Goal: Transaction & Acquisition: Purchase product/service

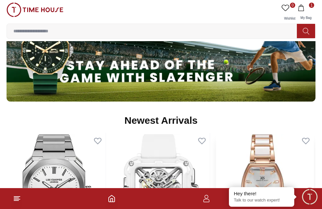
scroll to position [523, 0]
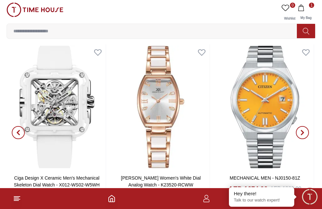
click at [314, 7] on span "1" at bounding box center [306, 8] width 16 height 7
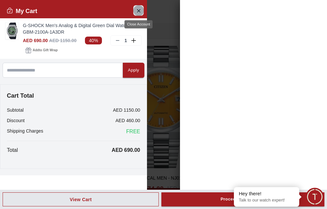
click at [140, 8] on icon "Close Account" at bounding box center [138, 11] width 5 height 8
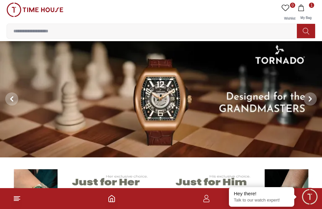
scroll to position [0, 0]
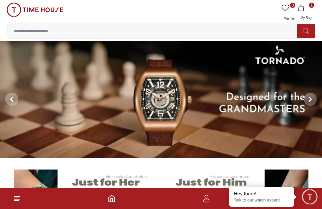
click at [90, 29] on input at bounding box center [155, 31] width 296 height 13
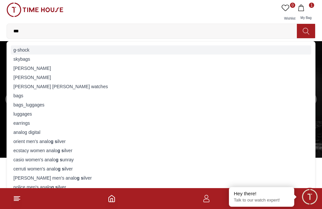
type input "***"
click at [31, 52] on div "g-shock" at bounding box center [161, 49] width 301 height 9
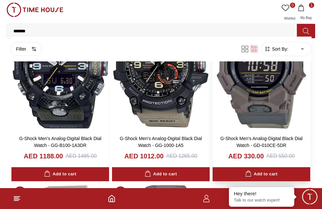
scroll to position [915, 0]
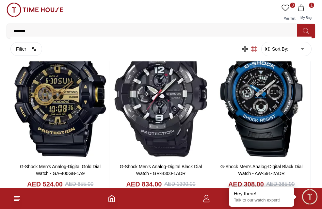
scroll to position [1480, 0]
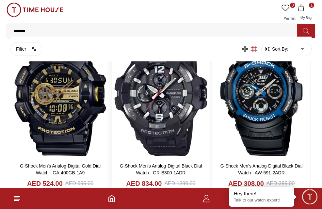
click at [146, 91] on img at bounding box center [161, 94] width 98 height 125
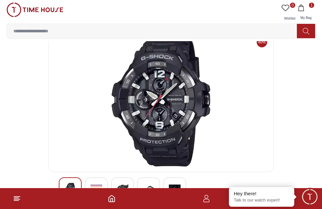
scroll to position [98, 0]
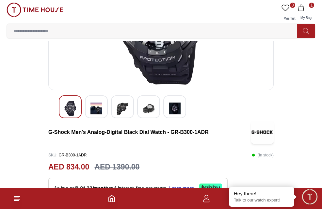
click at [93, 109] on img at bounding box center [97, 108] width 12 height 15
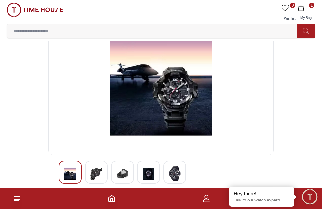
scroll to position [65, 0]
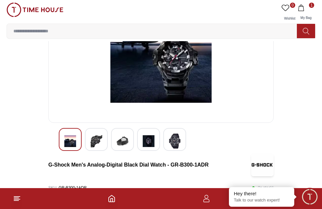
click at [122, 144] on img at bounding box center [123, 141] width 12 height 15
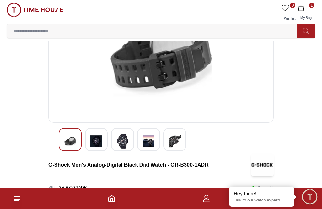
click at [149, 144] on img at bounding box center [149, 141] width 12 height 15
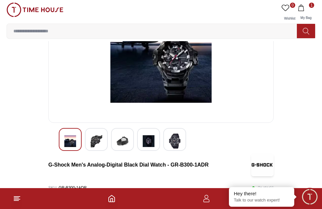
click at [180, 144] on img at bounding box center [175, 141] width 12 height 15
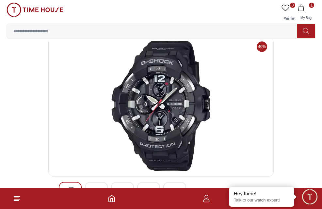
scroll to position [0, 0]
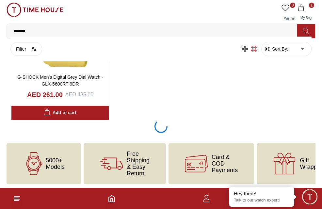
scroll to position [2469, 0]
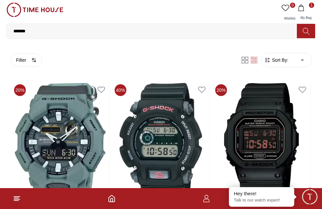
scroll to position [1144, 0]
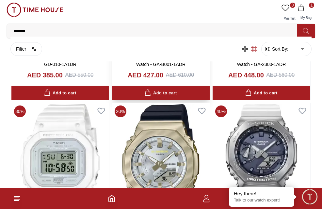
scroll to position [3204, 0]
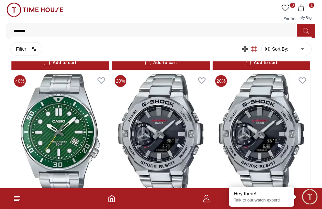
scroll to position [4119, 0]
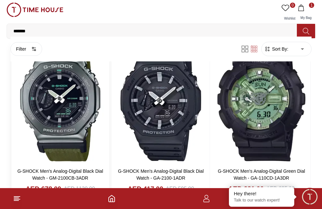
scroll to position [5557, 0]
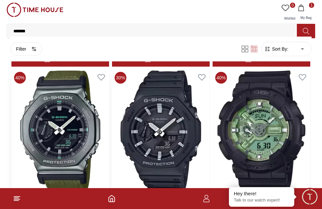
click at [68, 107] on img at bounding box center [60, 131] width 98 height 125
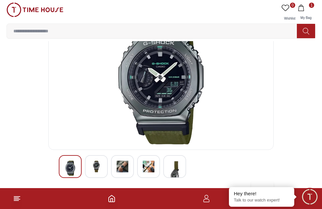
scroll to position [98, 0]
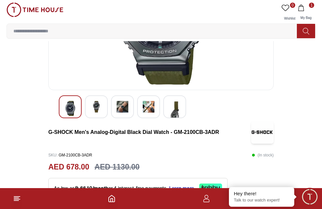
click at [101, 106] on img at bounding box center [97, 107] width 12 height 12
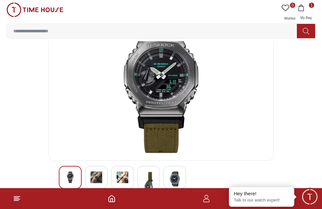
scroll to position [65, 0]
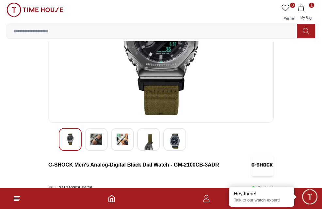
click at [92, 138] on img at bounding box center [97, 140] width 12 height 12
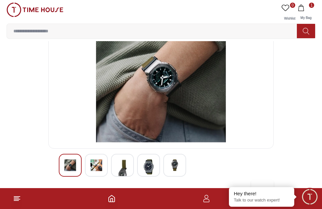
scroll to position [98, 0]
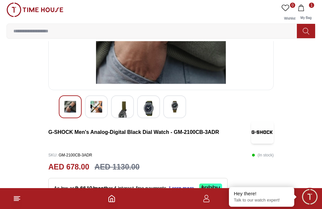
click at [125, 110] on img at bounding box center [123, 120] width 12 height 38
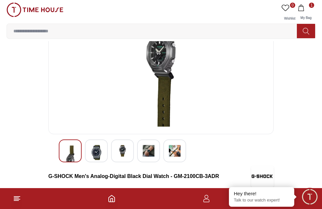
scroll to position [65, 0]
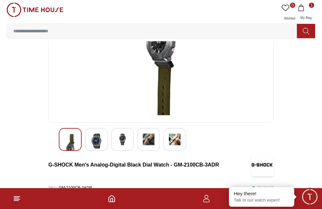
click at [150, 138] on img at bounding box center [149, 140] width 12 height 12
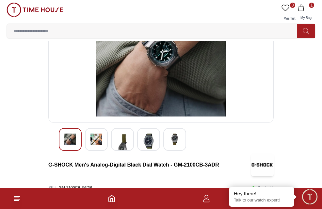
click at [176, 141] on img at bounding box center [175, 140] width 12 height 12
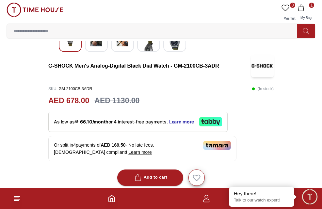
scroll to position [196, 0]
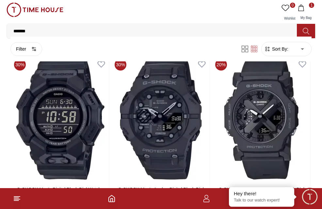
scroll to position [3063, 0]
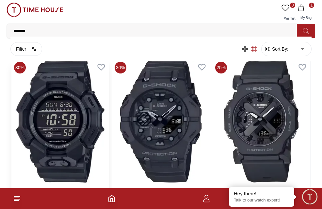
click at [46, 100] on img at bounding box center [60, 121] width 98 height 125
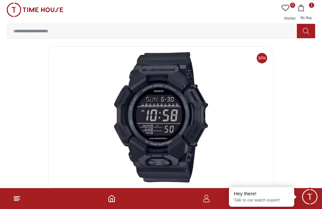
scroll to position [98, 0]
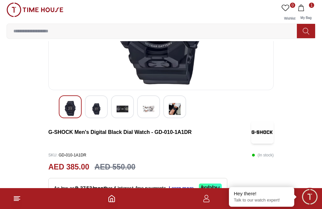
click at [96, 110] on img at bounding box center [97, 109] width 12 height 16
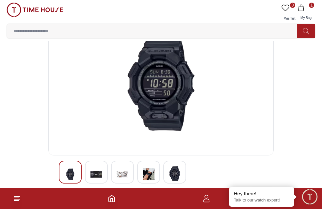
scroll to position [65, 0]
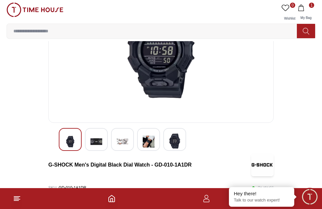
click at [123, 143] on img at bounding box center [123, 142] width 12 height 16
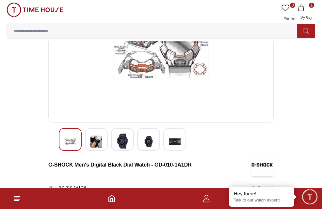
click at [155, 142] on div at bounding box center [148, 139] width 23 height 23
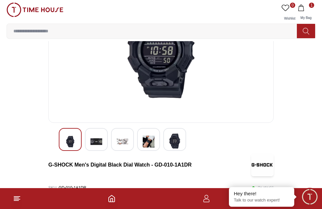
click at [176, 144] on img at bounding box center [175, 141] width 12 height 15
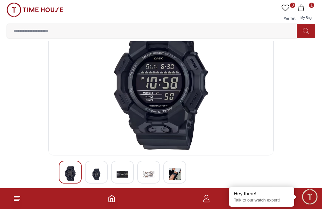
scroll to position [0, 0]
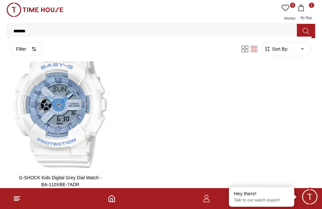
scroll to position [6006, 0]
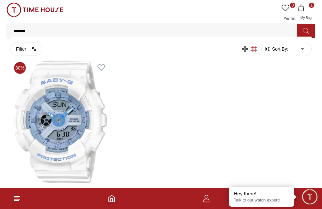
scroll to position [5917, 0]
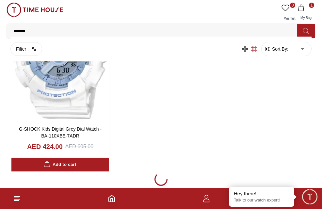
scroll to position [6047, 0]
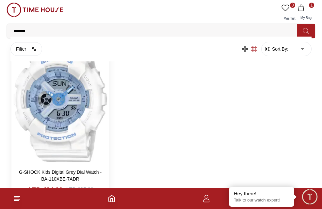
scroll to position [6014, 0]
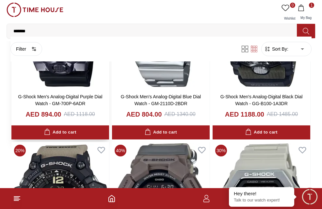
scroll to position [2088, 0]
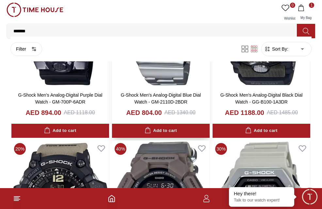
click at [166, 81] on img at bounding box center [161, 24] width 98 height 125
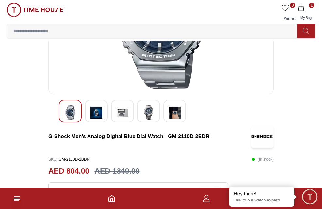
scroll to position [98, 0]
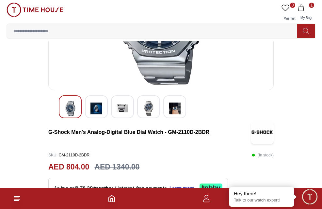
click at [95, 107] on img at bounding box center [97, 108] width 12 height 15
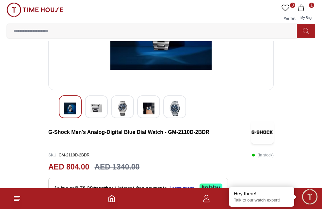
click at [116, 106] on div at bounding box center [122, 106] width 23 height 23
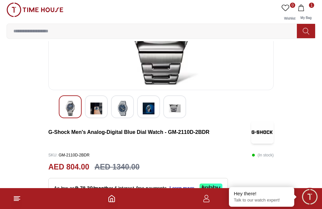
click at [150, 108] on img at bounding box center [149, 108] width 12 height 15
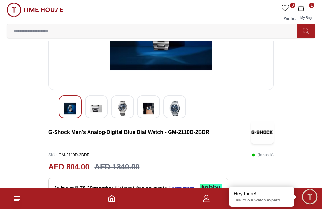
click at [173, 111] on img at bounding box center [175, 108] width 12 height 15
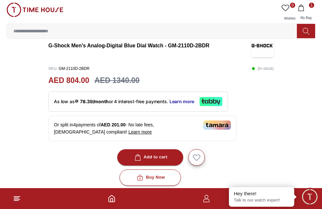
scroll to position [196, 0]
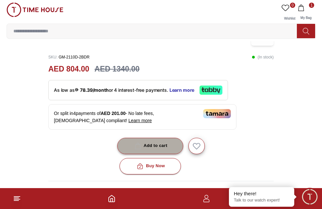
click at [149, 143] on div "Add to cart" at bounding box center [150, 146] width 34 height 8
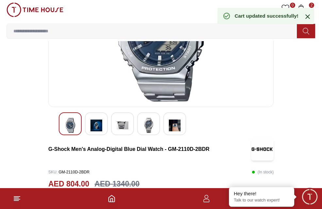
scroll to position [0, 0]
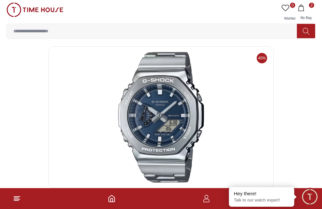
click at [314, 7] on span "2" at bounding box center [311, 5] width 5 height 5
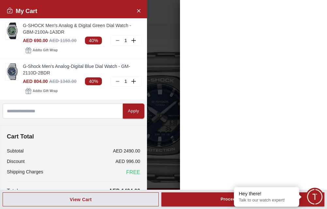
click at [140, 8] on div "My Cart" at bounding box center [73, 11] width 147 height 14
click at [136, 8] on icon "Close Account" at bounding box center [138, 11] width 5 height 8
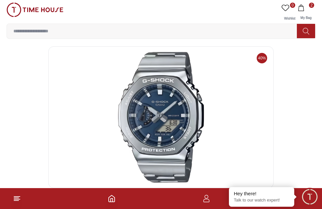
click at [302, 8] on icon "button" at bounding box center [301, 8] width 7 height 7
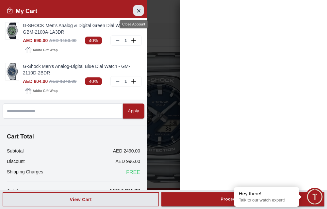
click at [136, 11] on icon "Close Account" at bounding box center [138, 11] width 5 height 8
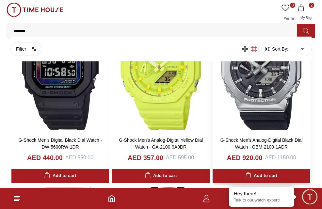
scroll to position [579, 0]
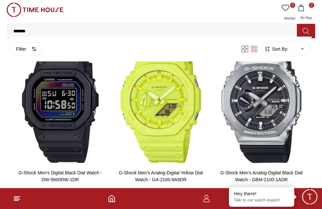
scroll to position [6014, 0]
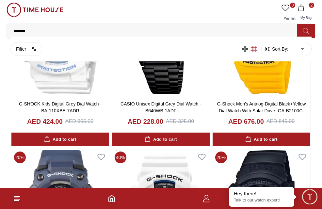
scroll to position [5970, 0]
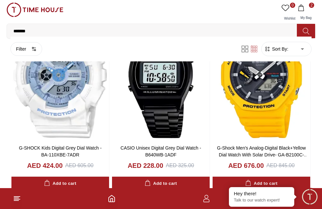
scroll to position [3463, 0]
